Goal: Find specific page/section: Find specific page/section

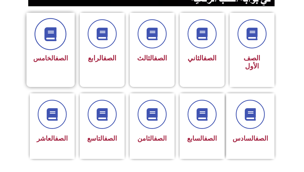
scroll to position [129, 0]
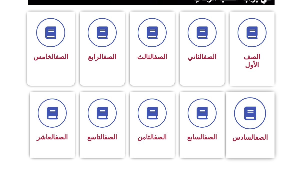
click at [245, 114] on span at bounding box center [250, 113] width 32 height 32
click at [250, 108] on icon at bounding box center [250, 113] width 14 height 14
click at [252, 109] on icon at bounding box center [250, 113] width 14 height 14
click at [251, 106] on icon at bounding box center [250, 113] width 14 height 14
click at [261, 111] on span at bounding box center [250, 113] width 32 height 32
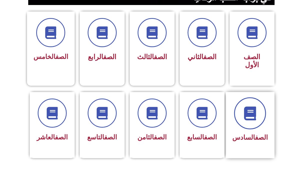
click at [254, 106] on icon at bounding box center [250, 113] width 14 height 14
click at [252, 133] on span "الصف السادس" at bounding box center [251, 137] width 36 height 8
click at [253, 133] on span "الصف السادس" at bounding box center [251, 137] width 36 height 8
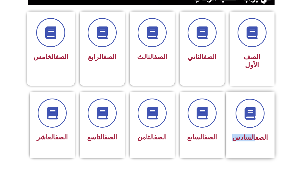
click at [253, 133] on span "الصف السادس" at bounding box center [251, 137] width 36 height 8
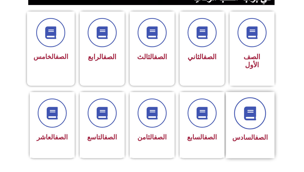
drag, startPoint x: 253, startPoint y: 129, endPoint x: 258, endPoint y: 109, distance: 21.2
click at [257, 109] on icon at bounding box center [250, 113] width 14 height 14
click at [244, 117] on div at bounding box center [251, 113] width 36 height 29
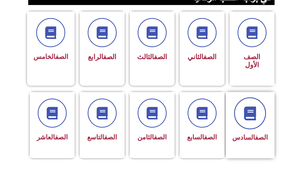
click at [256, 107] on icon at bounding box center [250, 113] width 14 height 14
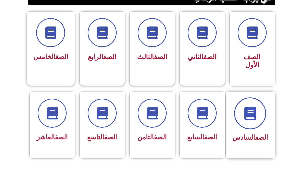
click at [256, 107] on icon at bounding box center [250, 113] width 14 height 14
click at [255, 106] on icon at bounding box center [250, 113] width 14 height 14
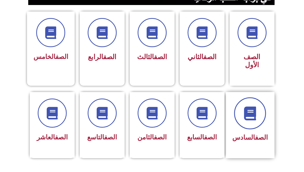
click at [255, 106] on icon at bounding box center [250, 113] width 14 height 14
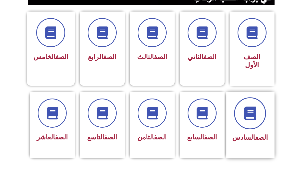
click at [255, 106] on icon at bounding box center [250, 113] width 14 height 14
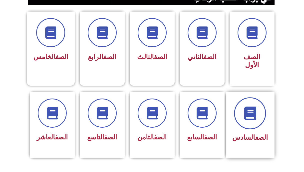
click at [255, 106] on icon at bounding box center [250, 113] width 14 height 14
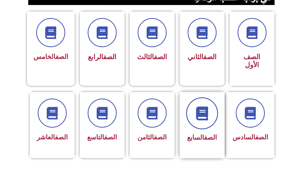
click at [201, 112] on span at bounding box center [202, 113] width 32 height 32
drag, startPoint x: 201, startPoint y: 112, endPoint x: 124, endPoint y: 96, distance: 78.3
click at [199, 112] on span at bounding box center [202, 113] width 32 height 32
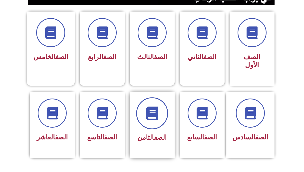
click at [159, 107] on icon at bounding box center [152, 113] width 14 height 14
click at [158, 107] on icon at bounding box center [152, 113] width 14 height 14
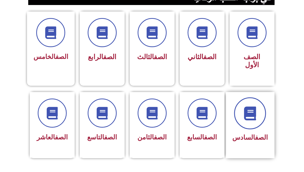
click at [254, 106] on icon at bounding box center [250, 113] width 14 height 14
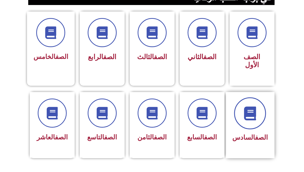
click at [254, 106] on icon at bounding box center [250, 113] width 14 height 14
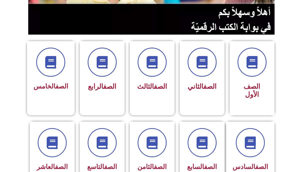
scroll to position [103, 0]
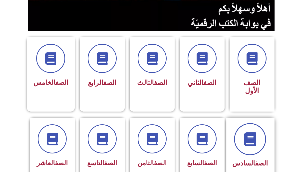
click at [264, 132] on span at bounding box center [250, 139] width 32 height 32
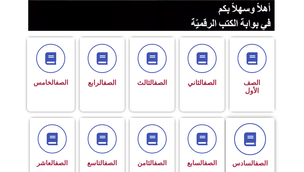
click at [264, 132] on span at bounding box center [250, 139] width 32 height 32
